Goal: Transaction & Acquisition: Purchase product/service

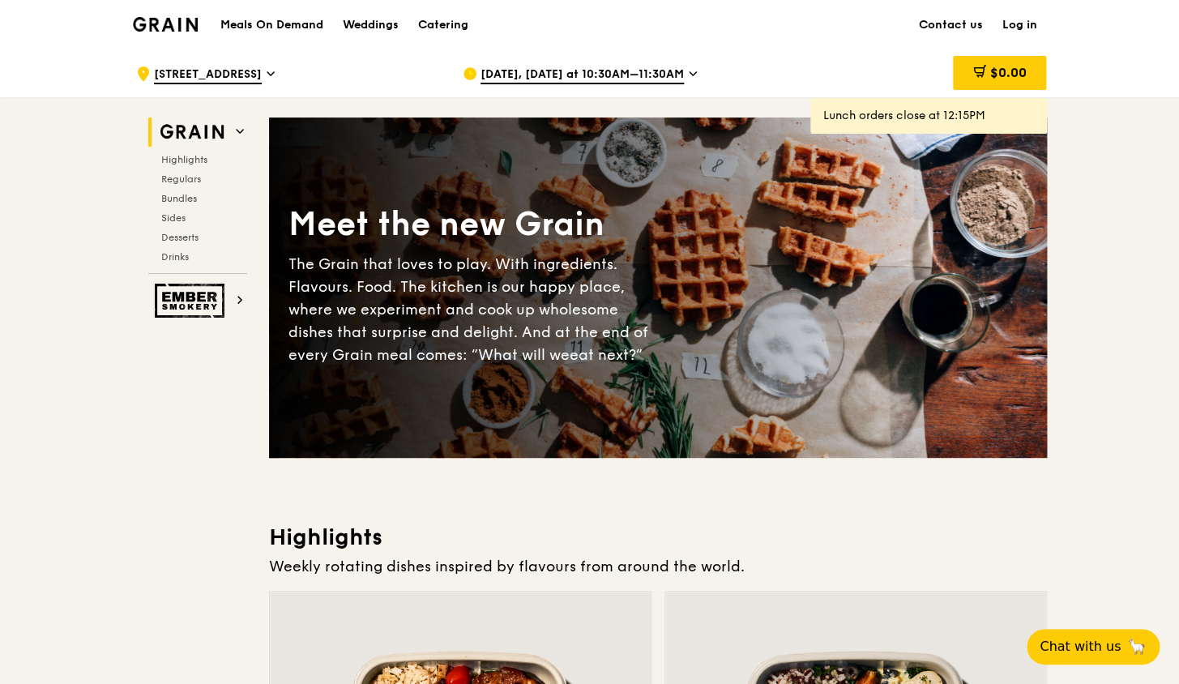
click at [628, 71] on span "Aug 25, Today at 10:30AM–11:30AM" at bounding box center [582, 75] width 203 height 18
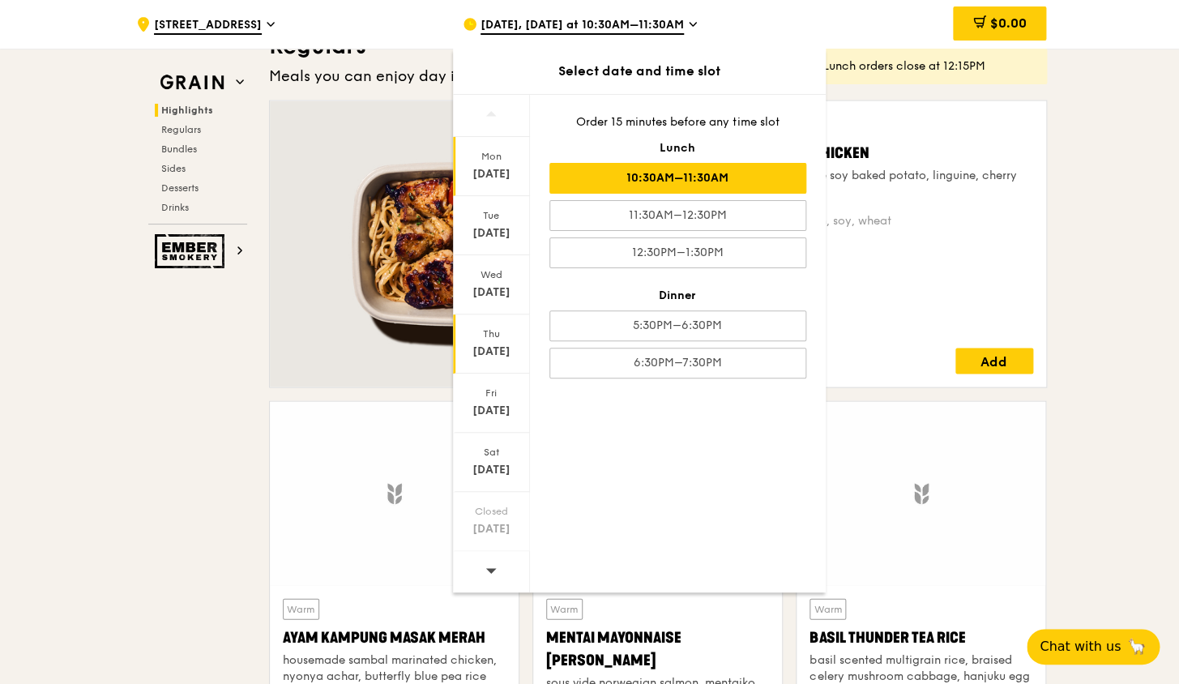
scroll to position [1230, 0]
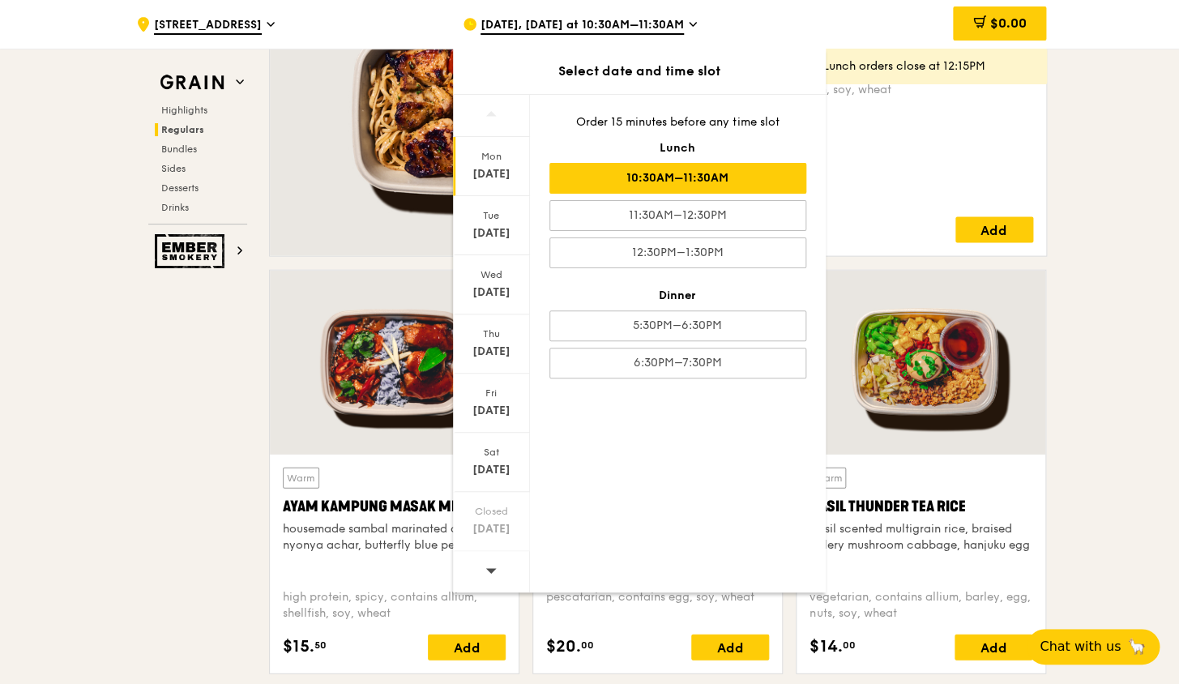
click at [493, 565] on icon at bounding box center [491, 570] width 11 height 12
click at [493, 567] on icon at bounding box center [491, 570] width 11 height 12
click at [494, 530] on div "[DATE]" at bounding box center [492, 529] width 72 height 16
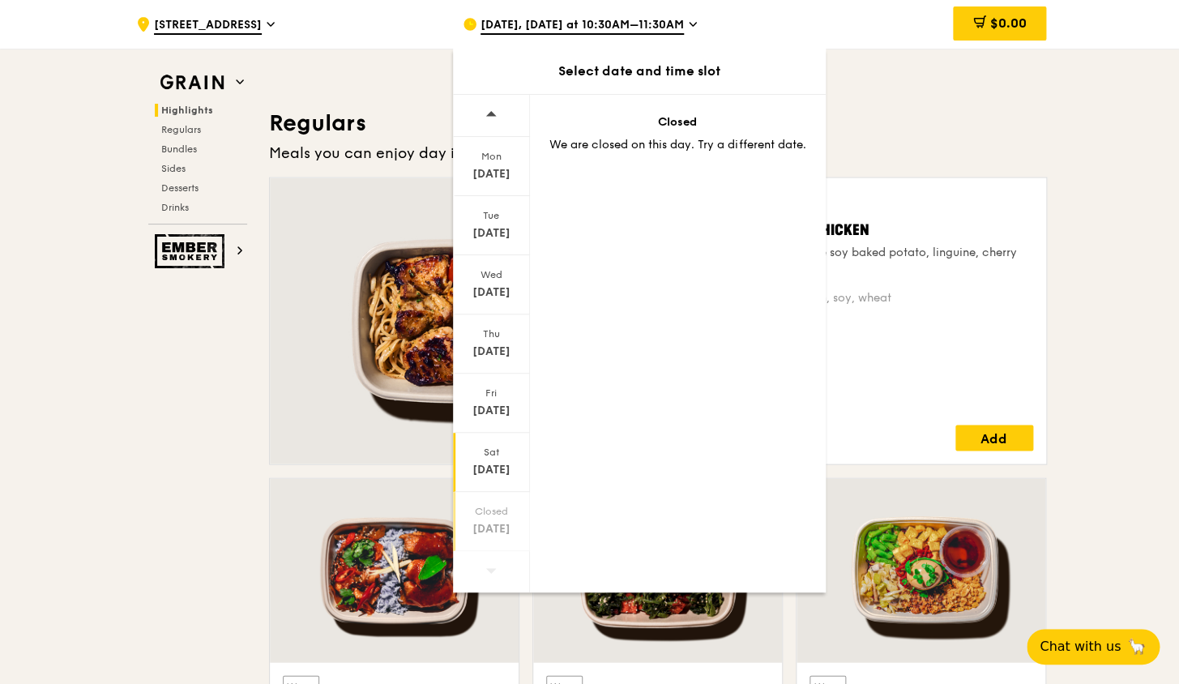
scroll to position [990, 0]
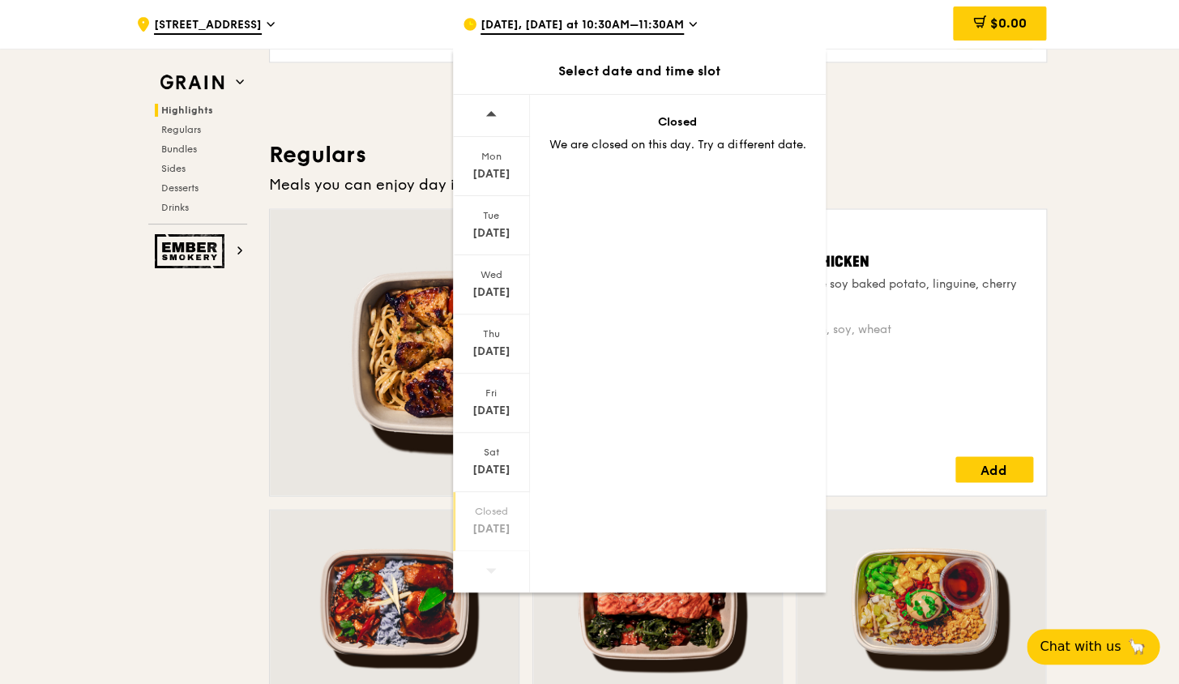
click at [504, 116] on div at bounding box center [491, 116] width 77 height 42
click at [488, 569] on icon at bounding box center [491, 570] width 11 height 5
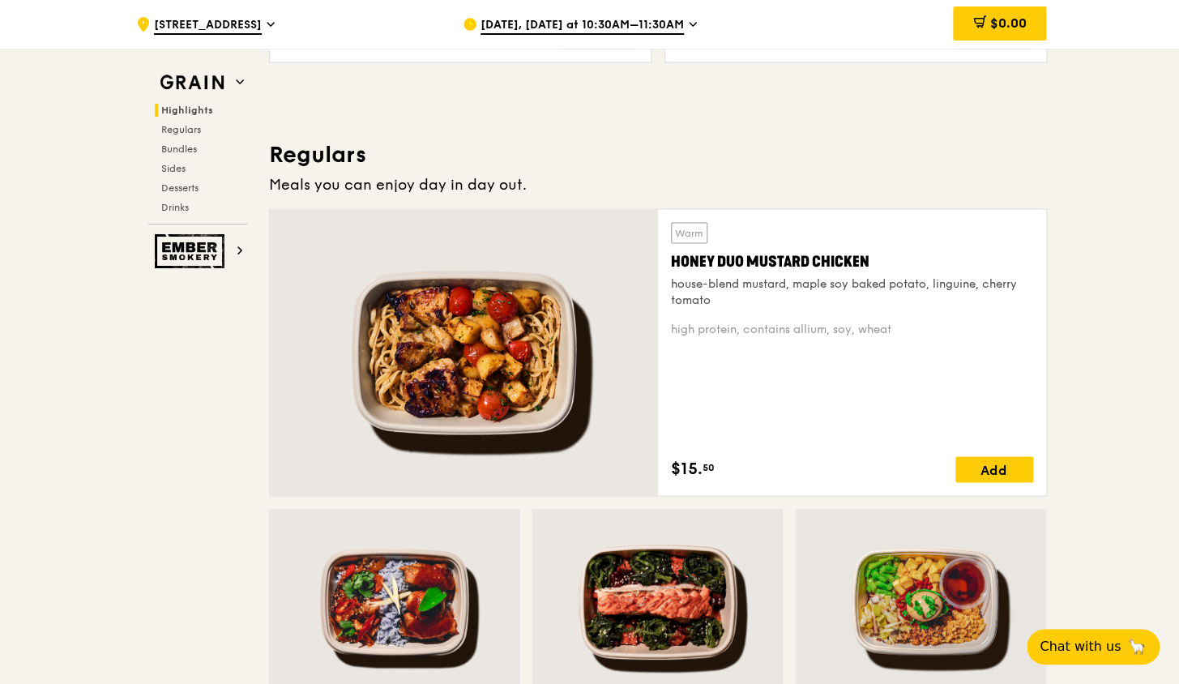
click at [541, 36] on div "Aug 25, Today at 10:30AM–11:30AM" at bounding box center [613, 24] width 301 height 49
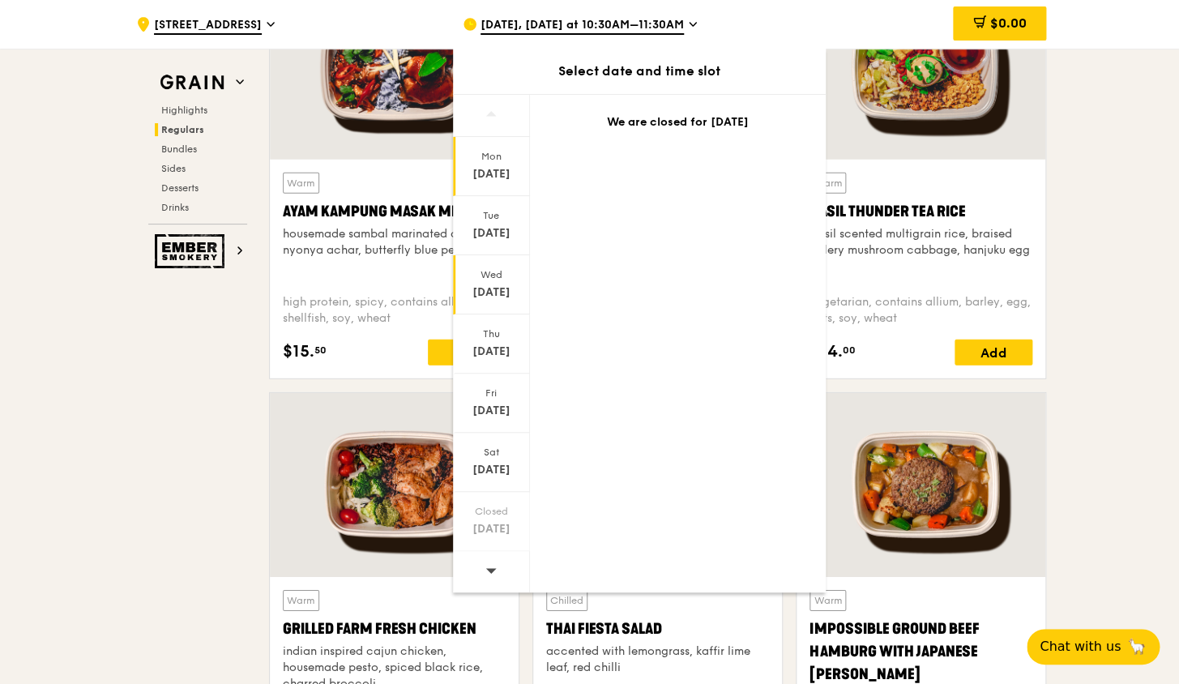
scroll to position [1663, 0]
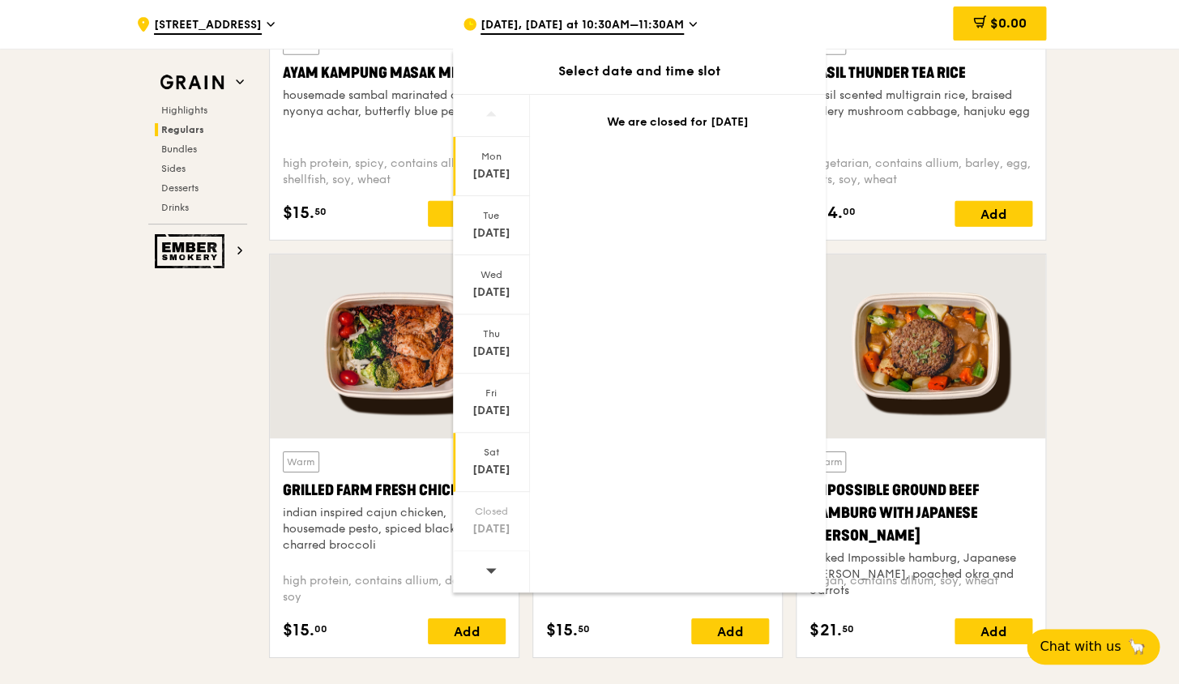
click at [503, 460] on div "Sat Aug 30" at bounding box center [491, 462] width 77 height 59
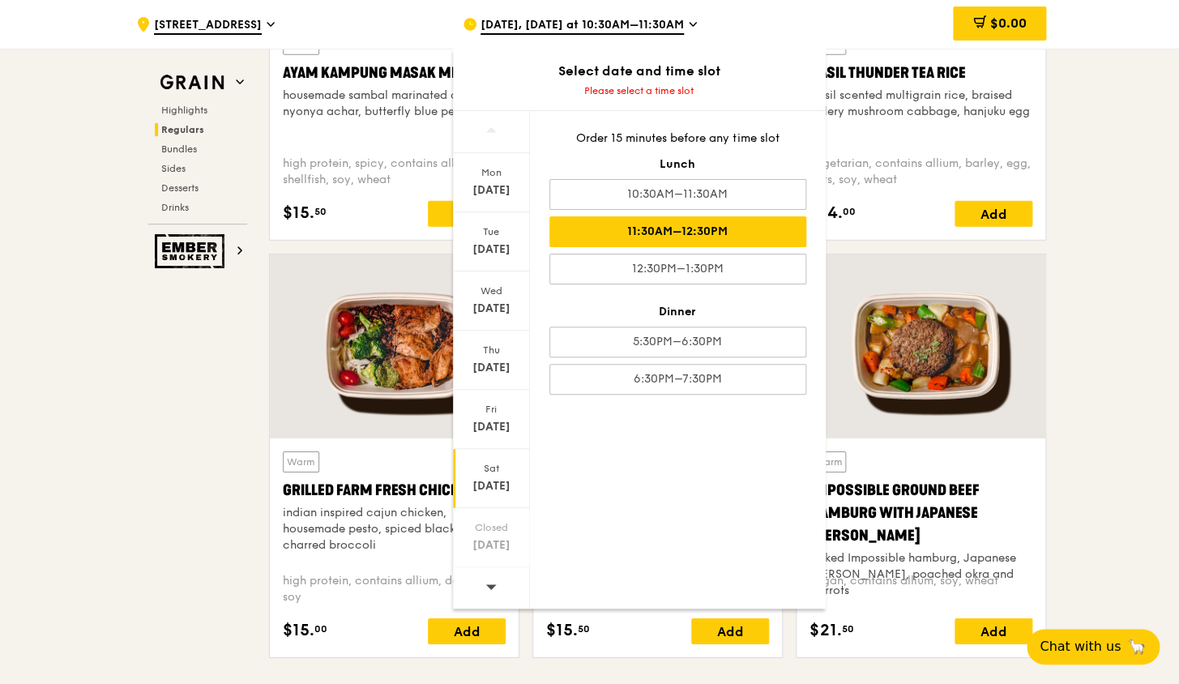
click at [653, 229] on div "11:30AM–12:30PM" at bounding box center [678, 231] width 257 height 31
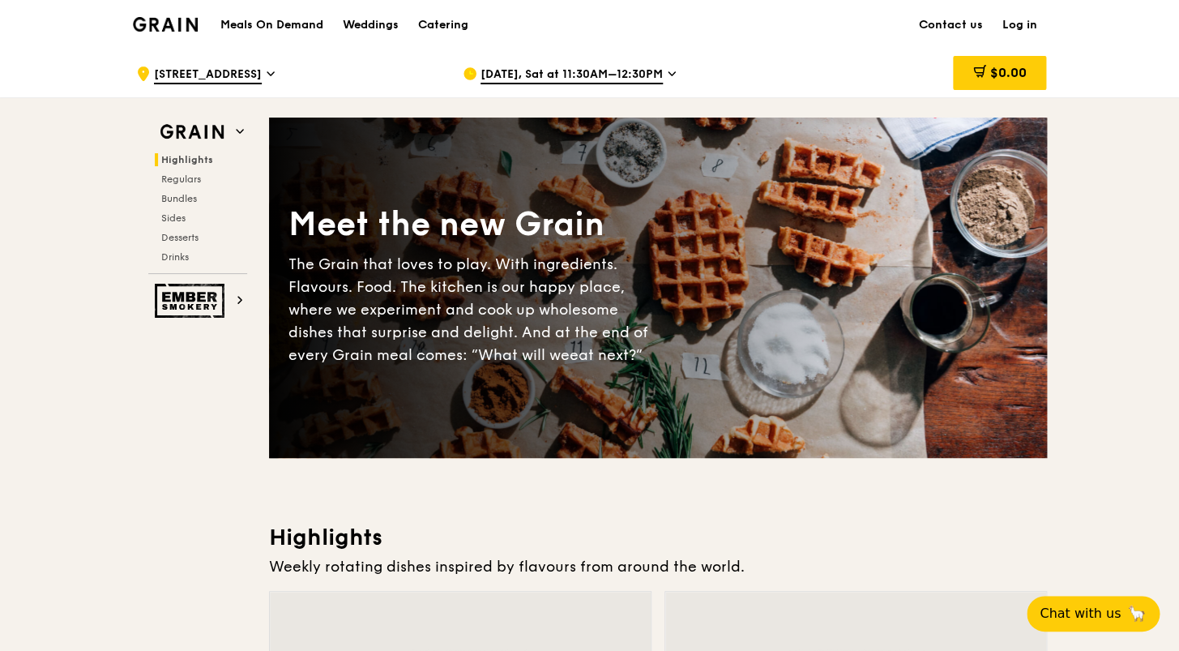
scroll to position [2449, 0]
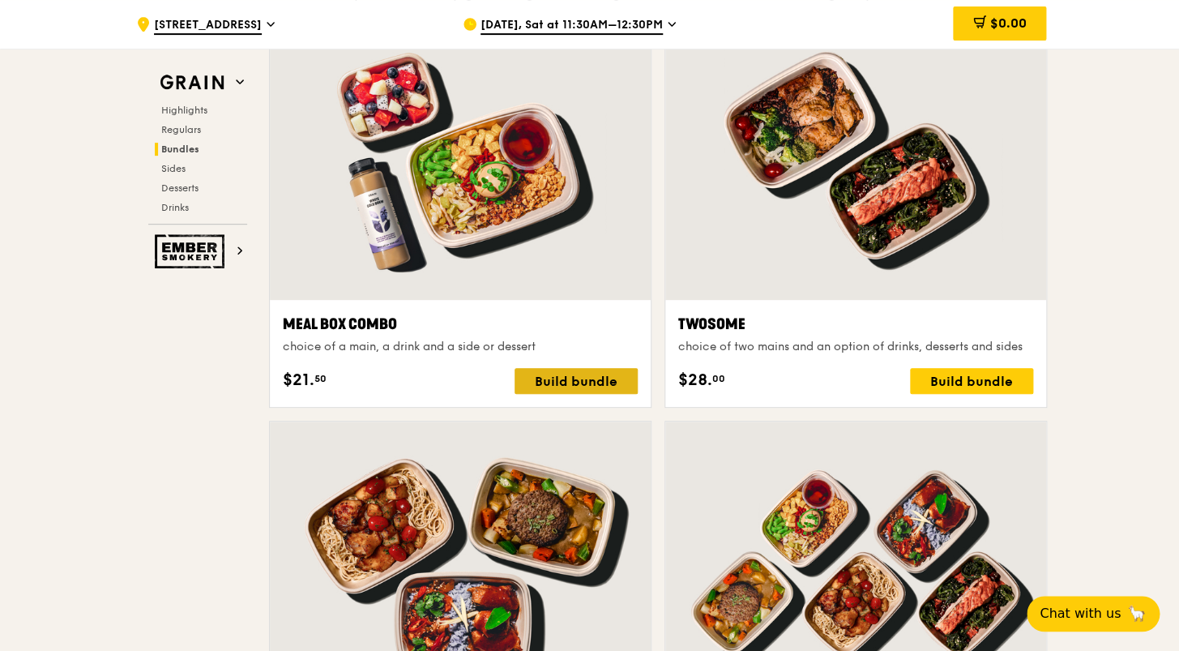
click at [604, 372] on div "Build bundle" at bounding box center [576, 381] width 123 height 26
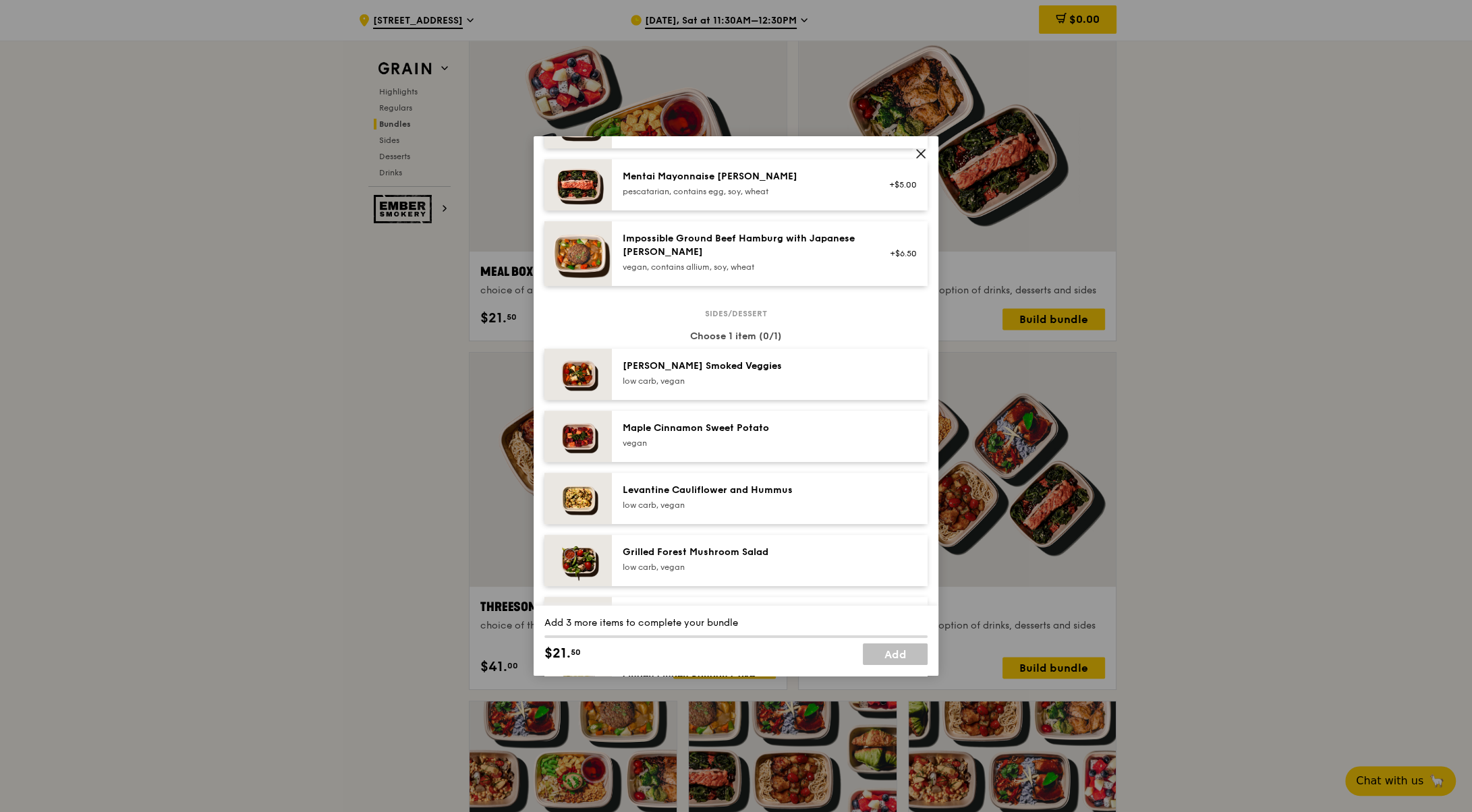
scroll to position [547, 0]
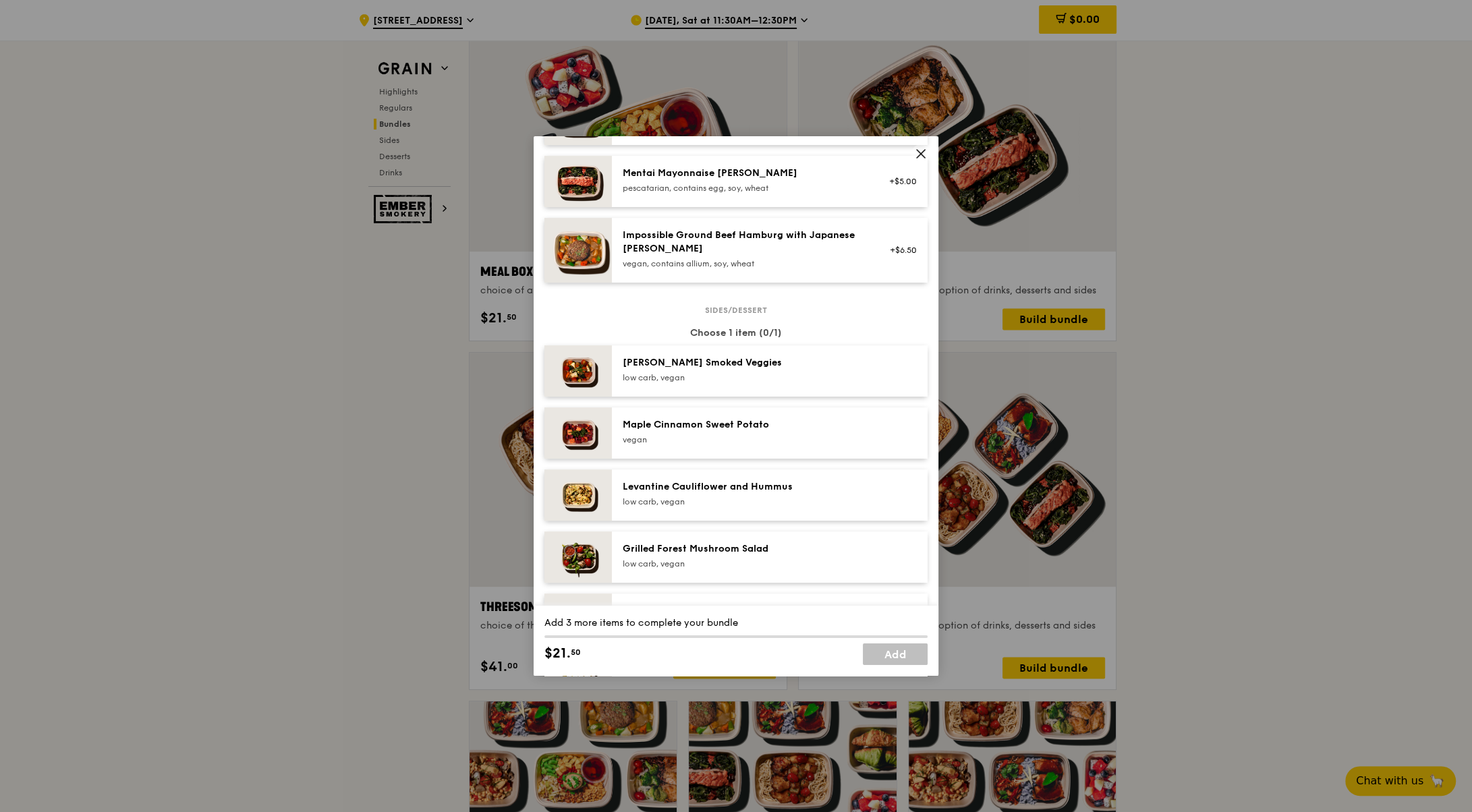
click at [922, 151] on icon at bounding box center [920, 154] width 12 height 12
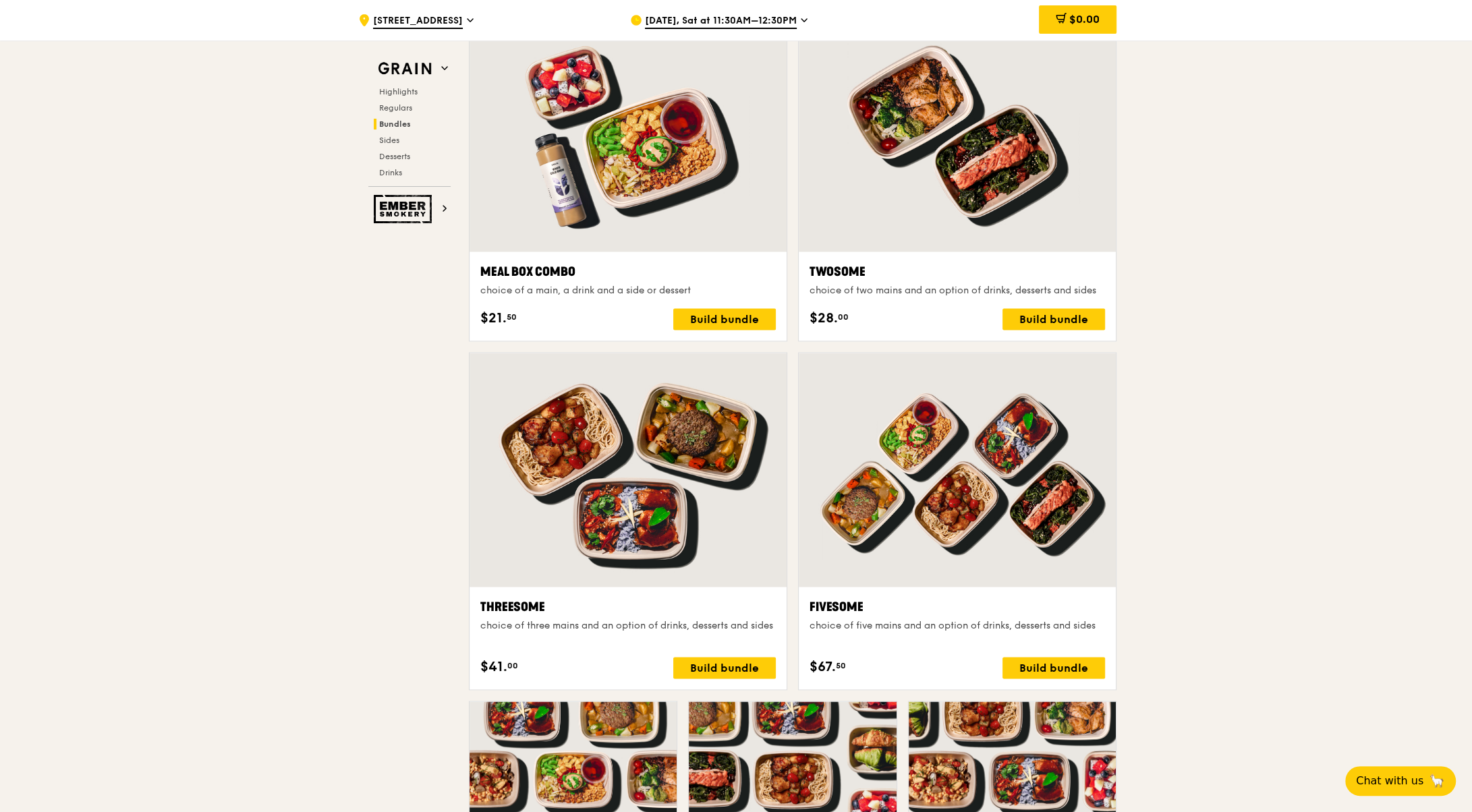
scroll to position [2037, 0]
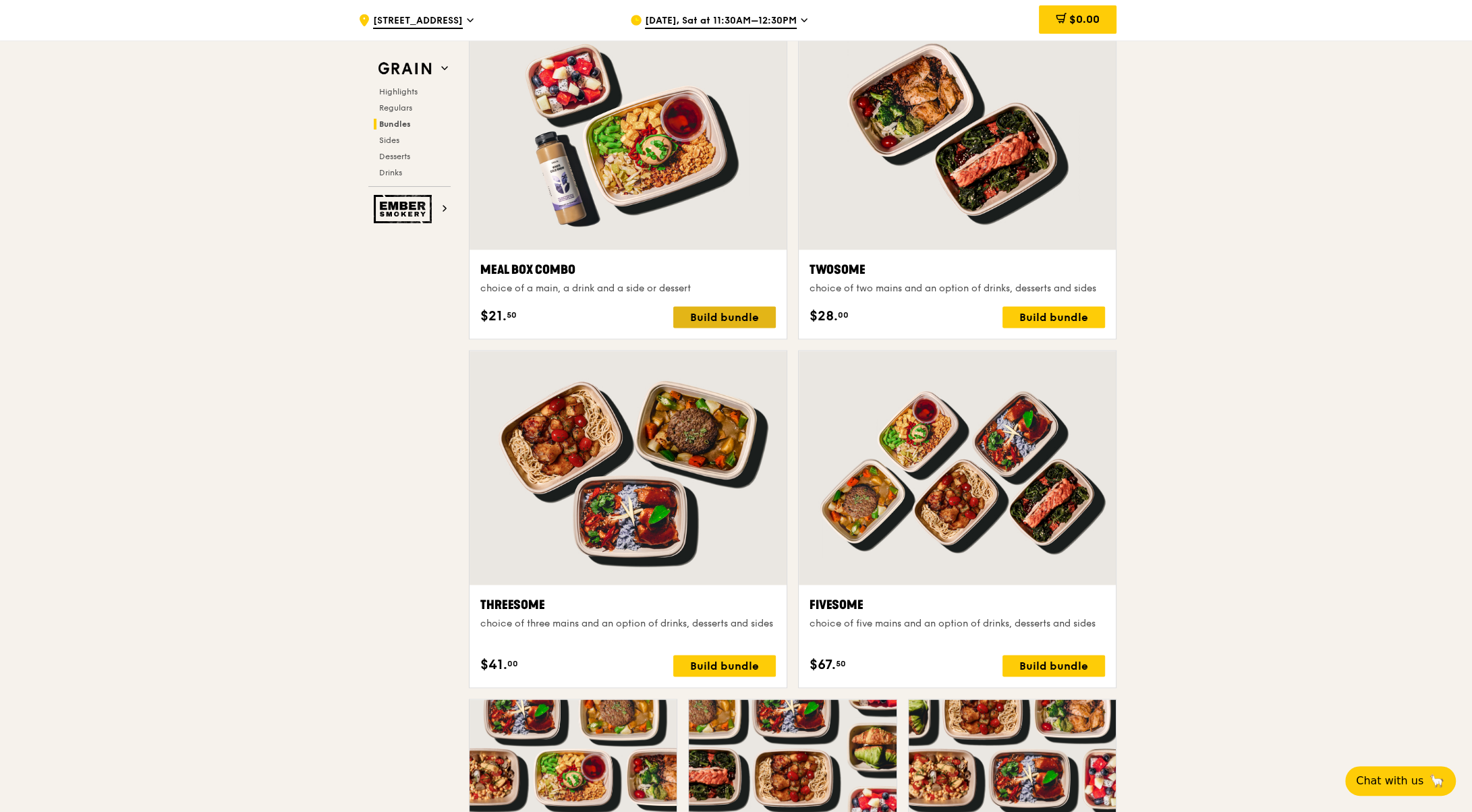
click at [758, 309] on div "Build bundle" at bounding box center [724, 317] width 102 height 22
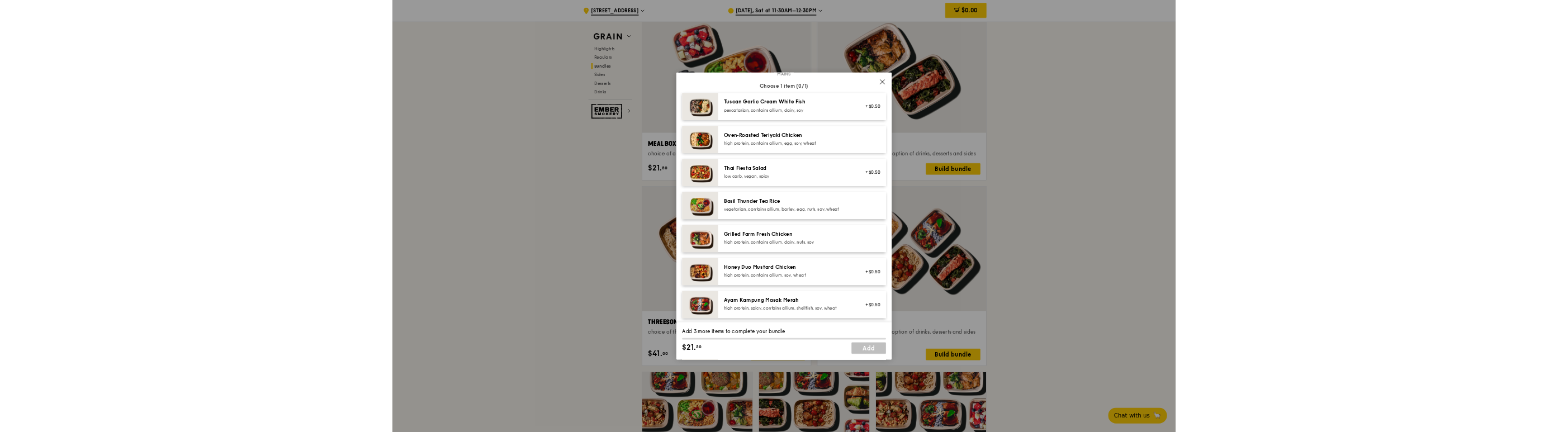
scroll to position [79, 0]
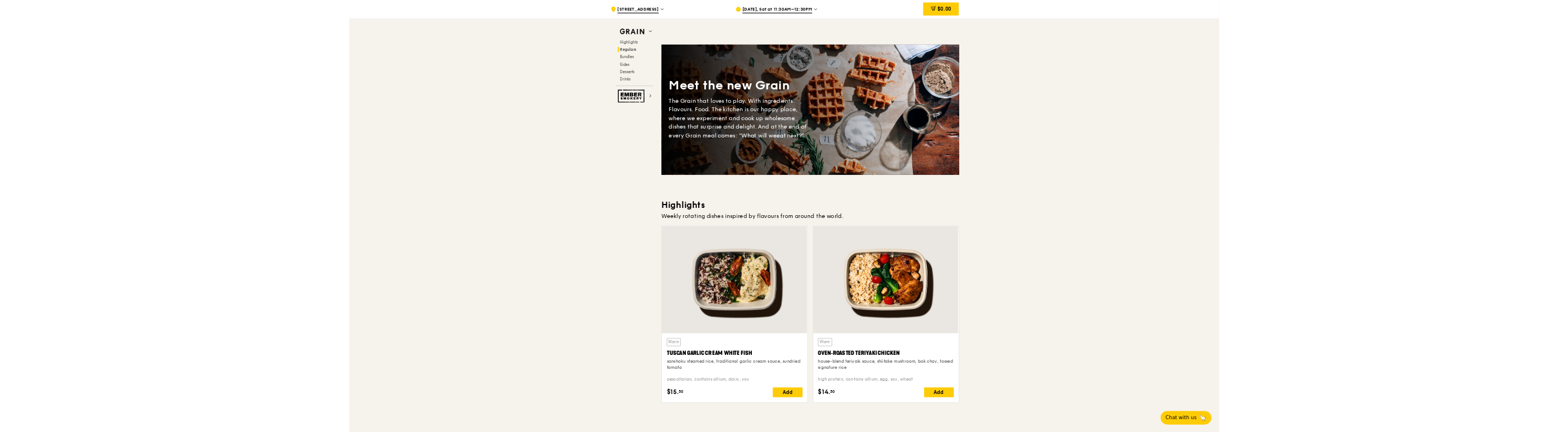
scroll to position [1559, 0]
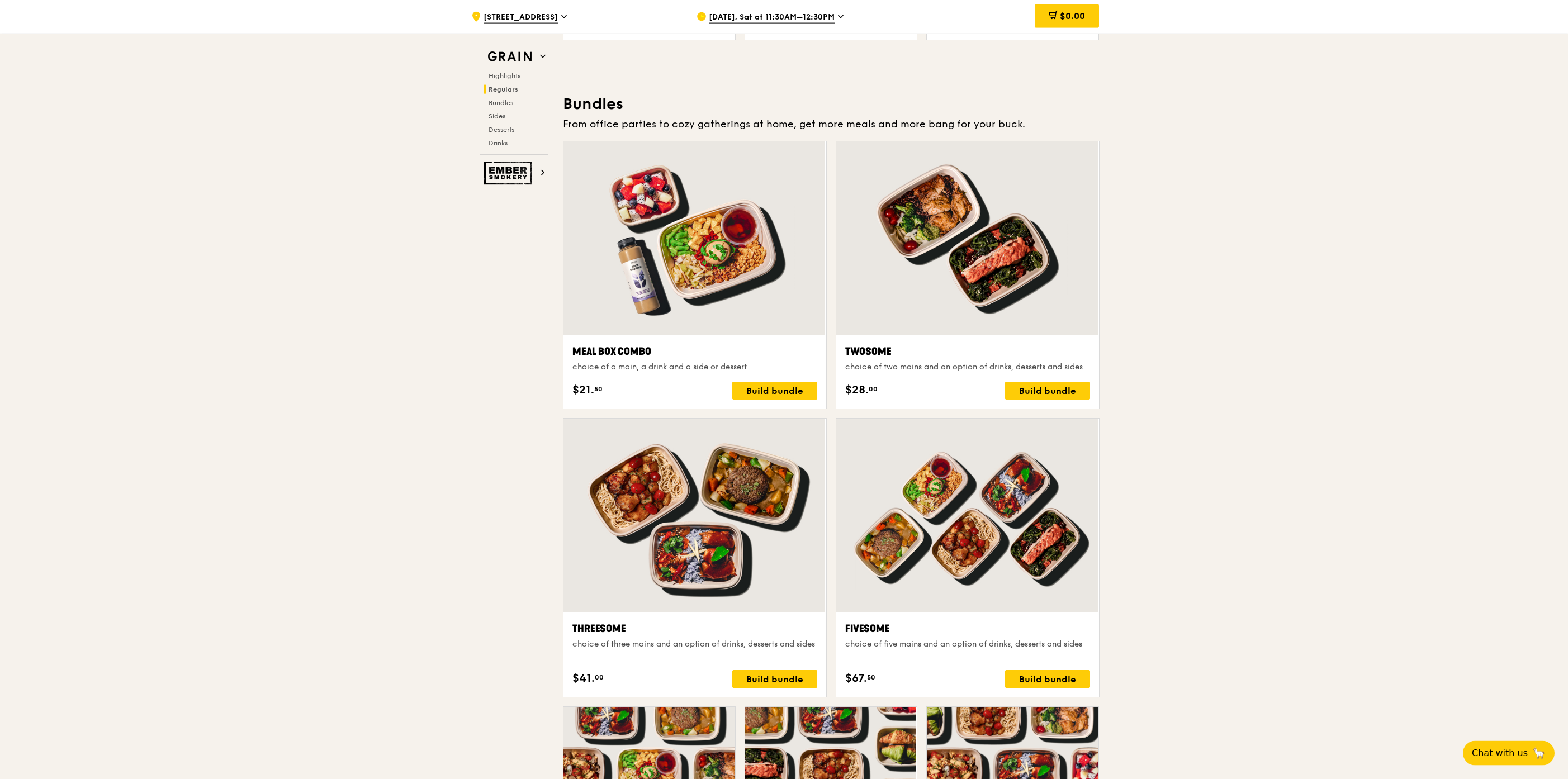
click at [790, 380] on div "Meal Box Combo choice of a main, a drink and a side or dessert $21. 50 Build bu…" at bounding box center [694, 371] width 245 height 56
click at [793, 382] on div "Meal Box Combo choice of a main, a drink and a side or dessert $21. 50 Build bu…" at bounding box center [694, 371] width 245 height 56
click at [794, 398] on div "Build bundle" at bounding box center [774, 391] width 85 height 18
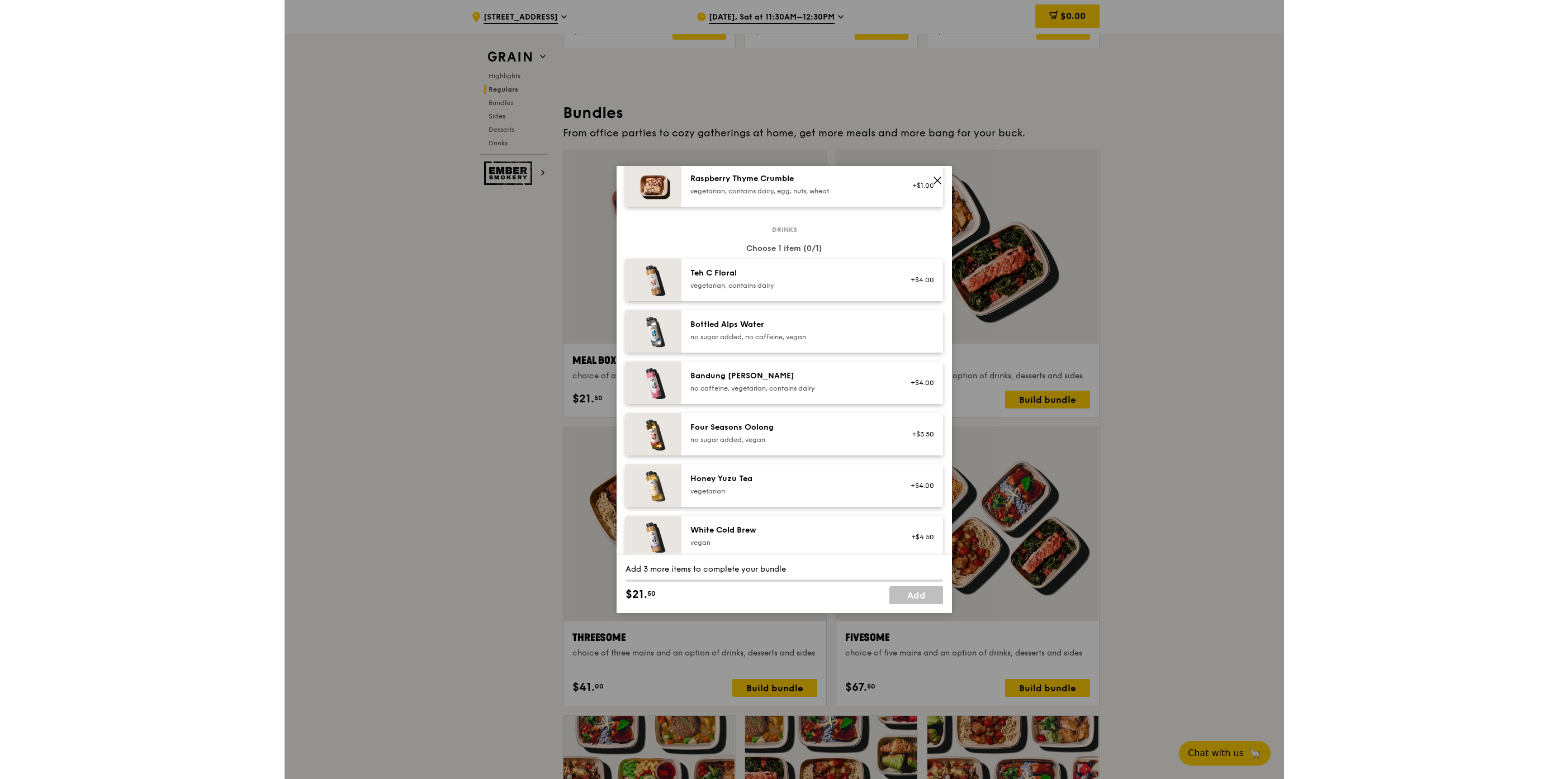
scroll to position [1559, 0]
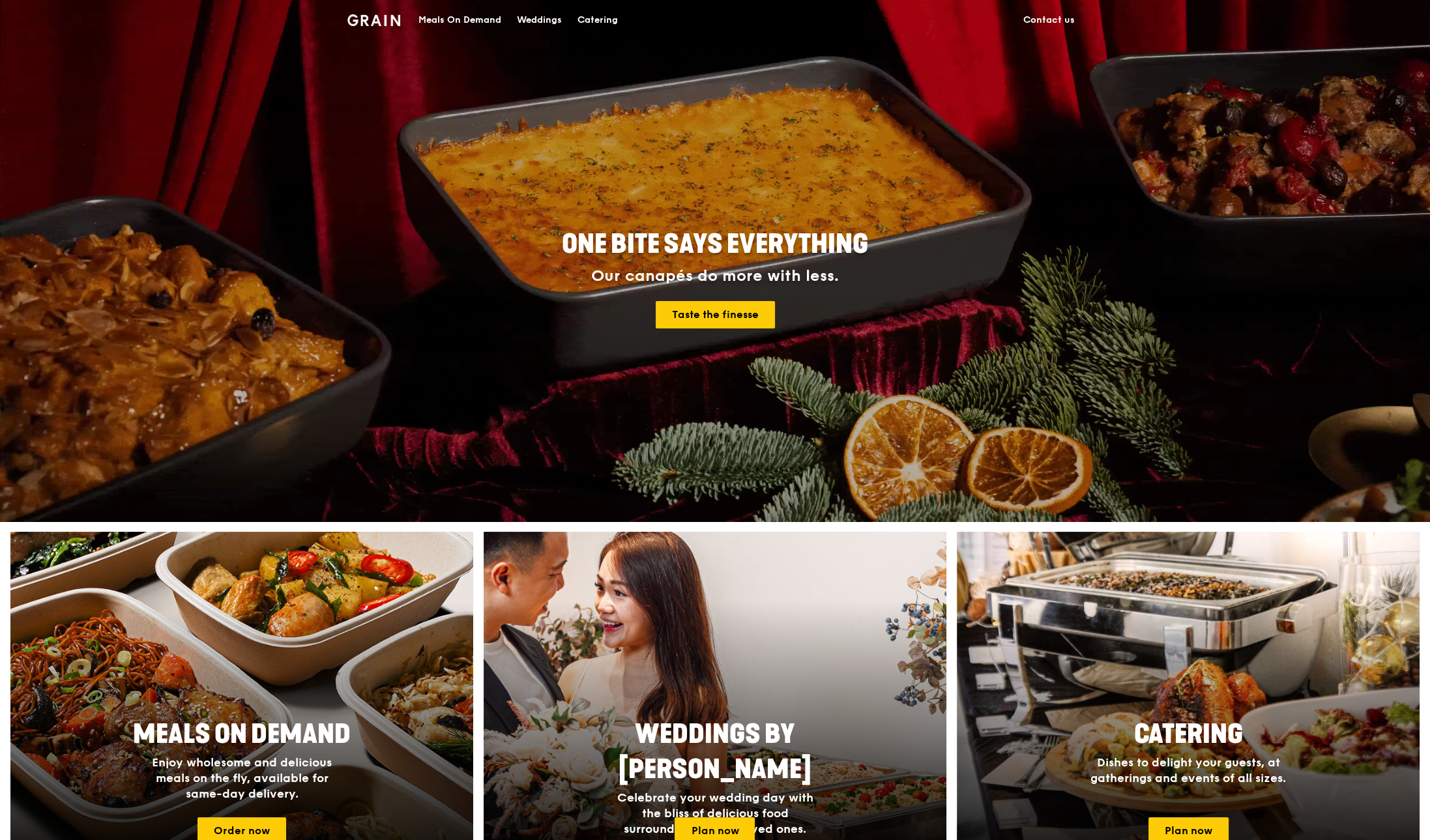
click at [479, 25] on div "Meals On Demand" at bounding box center [459, 20] width 83 height 39
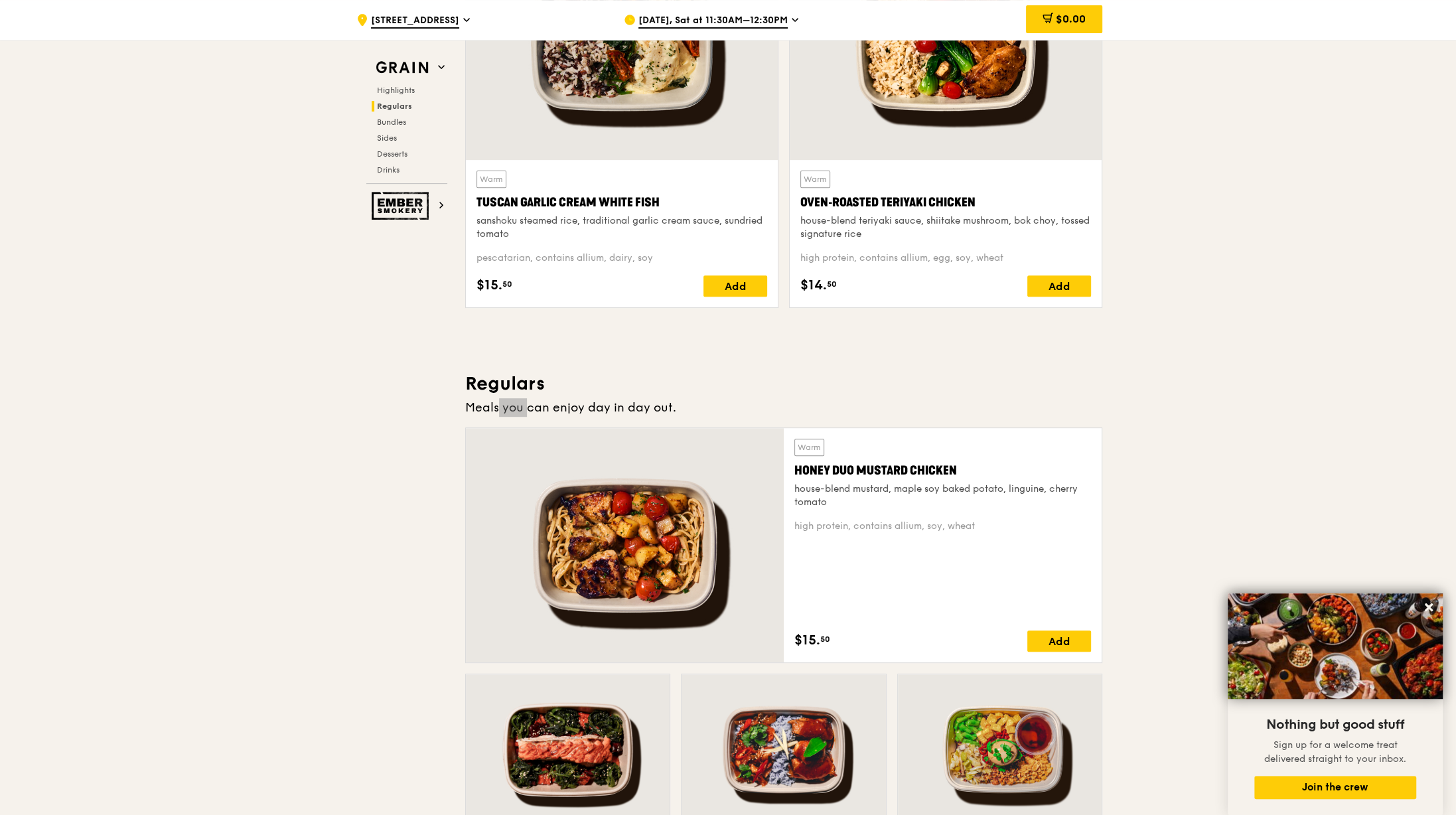
scroll to position [1592, 0]
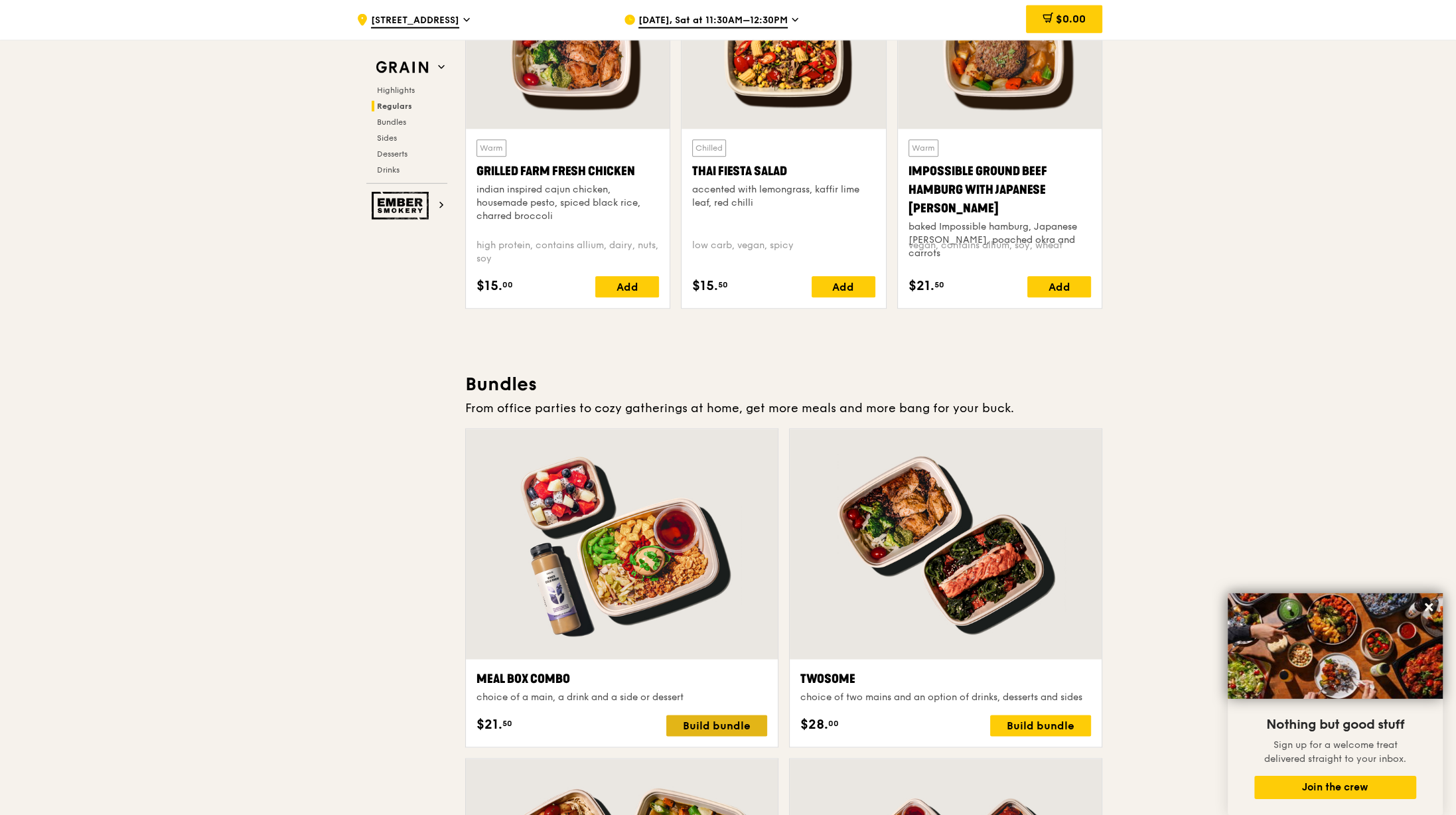
click at [727, 728] on div "Build bundle" at bounding box center [717, 727] width 101 height 21
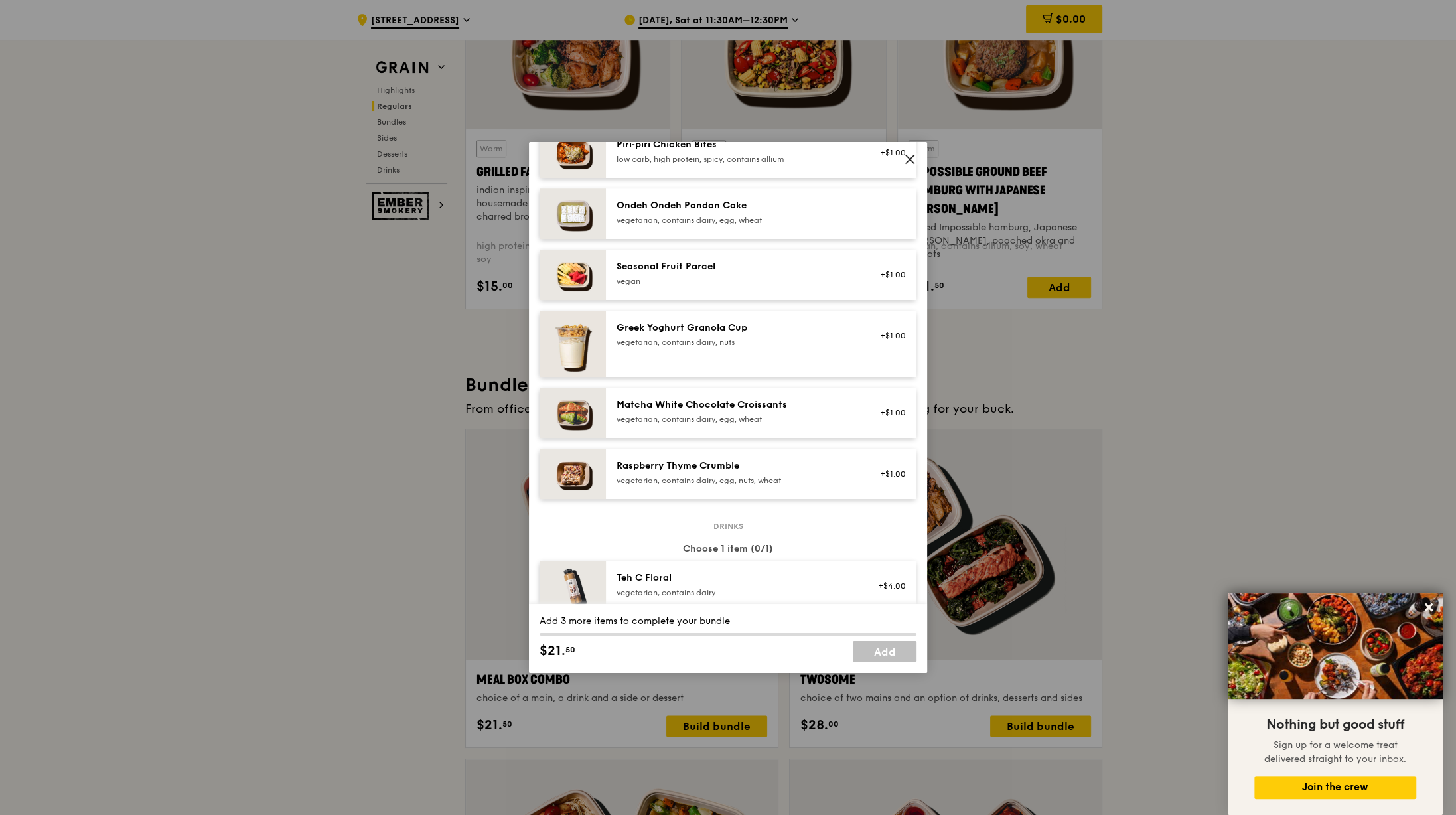
scroll to position [1592, 0]
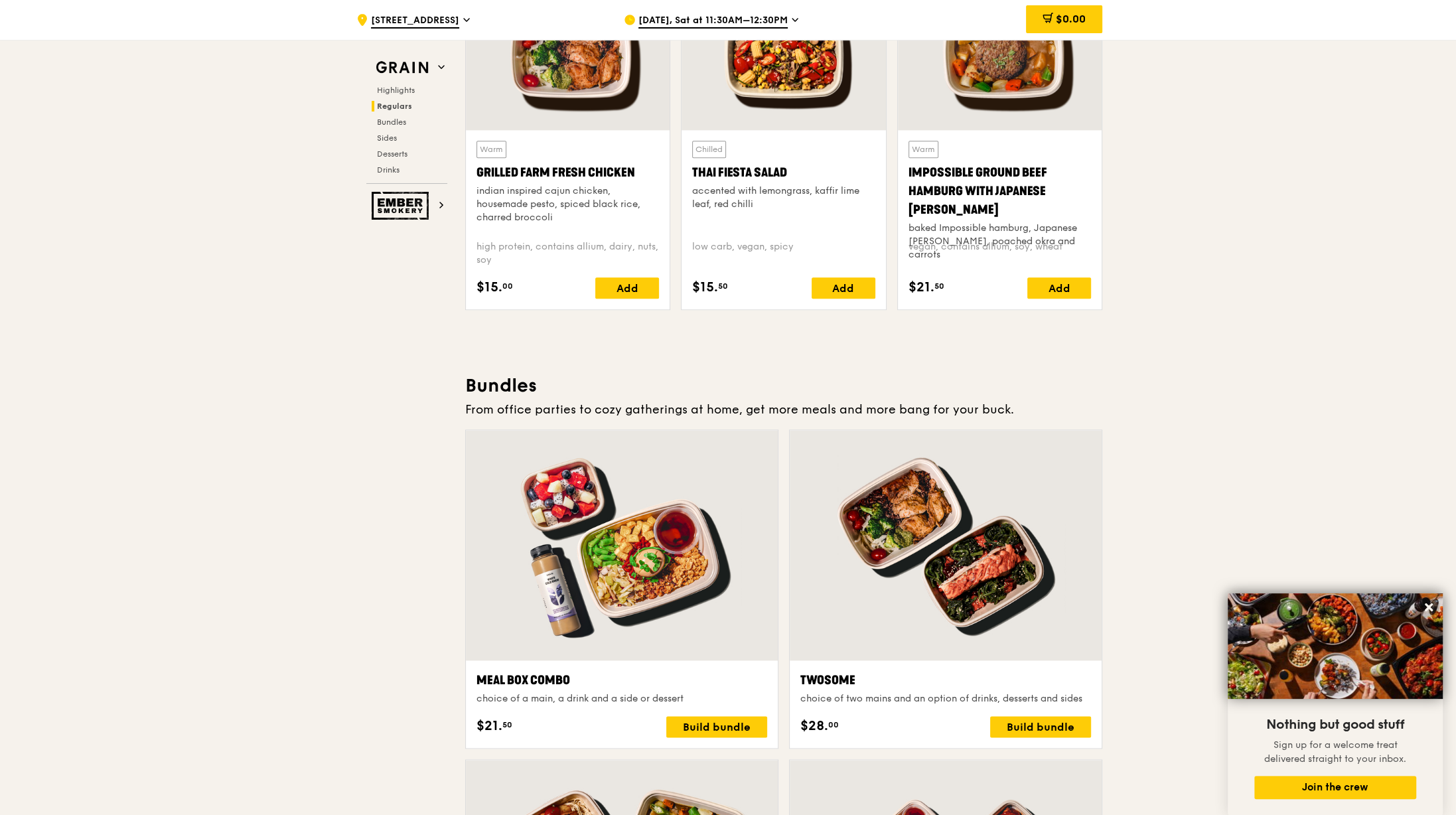
click at [765, 20] on span "[DATE], Sat at 11:30AM–12:30PM" at bounding box center [713, 21] width 149 height 15
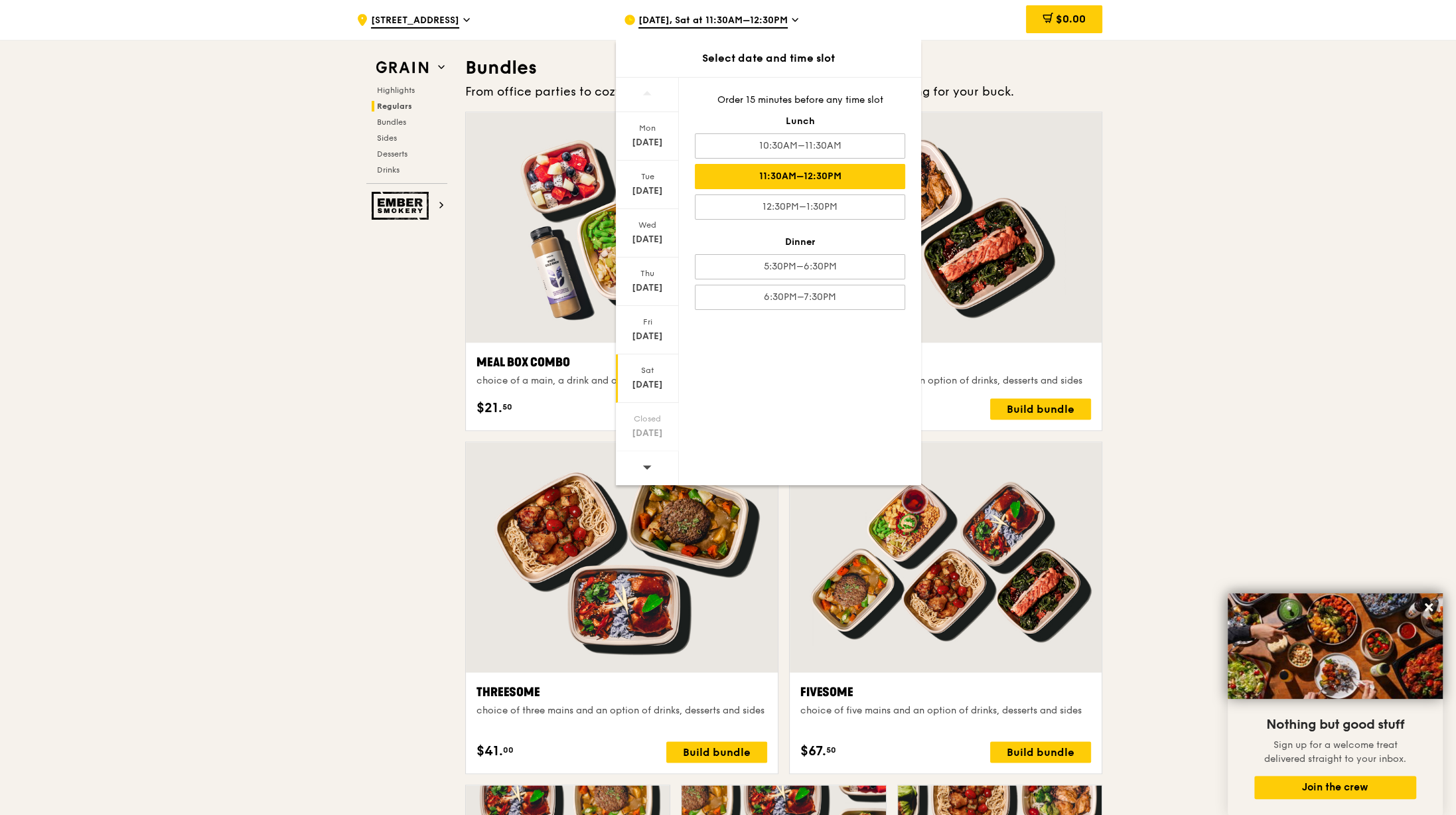
scroll to position [1892, 0]
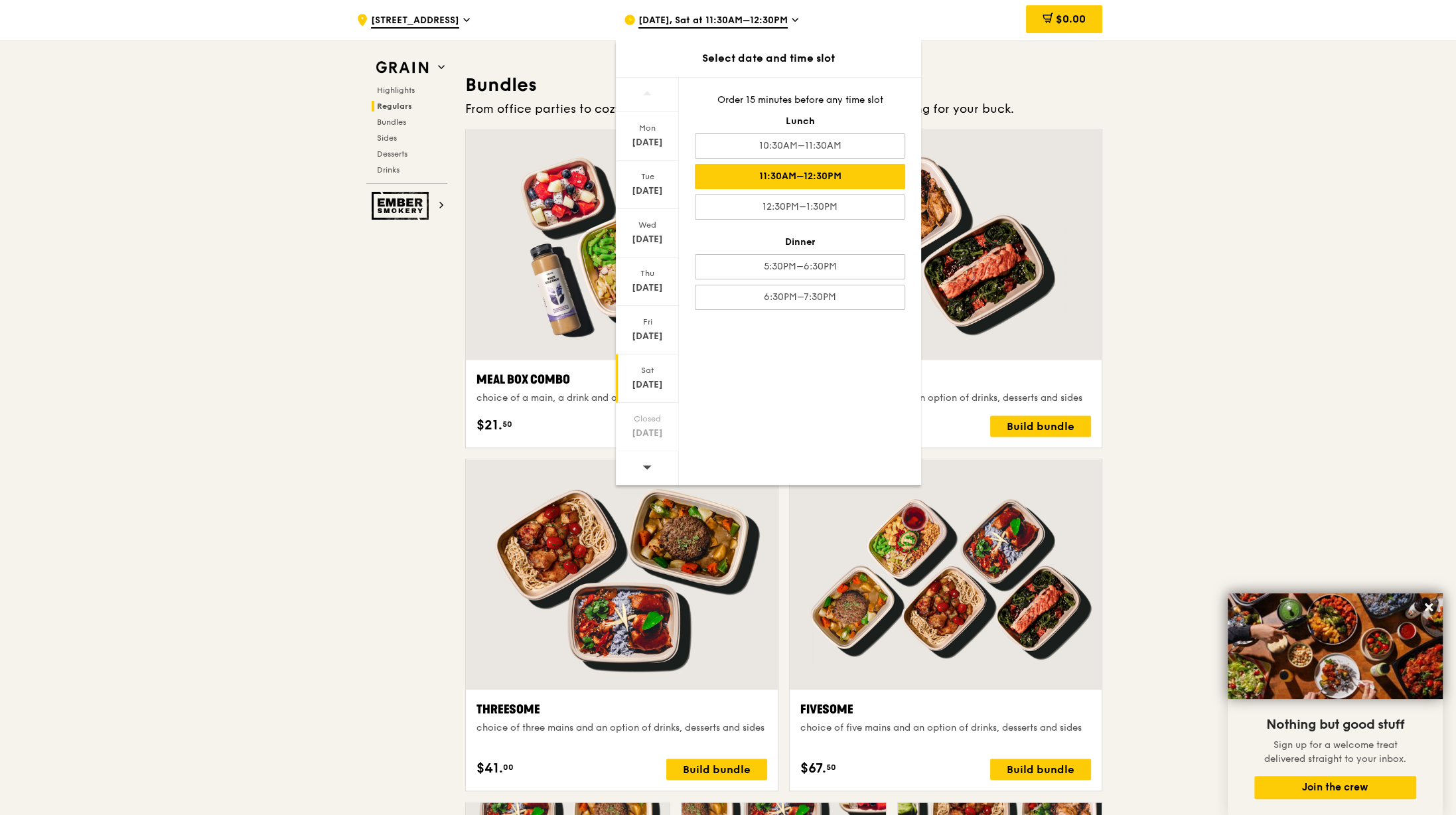
click at [653, 467] on div at bounding box center [647, 468] width 63 height 34
click at [657, 93] on div at bounding box center [647, 95] width 63 height 34
click at [647, 469] on icon at bounding box center [647, 467] width 9 height 4
click at [649, 478] on span at bounding box center [647, 467] width 9 height 31
